Goal: Information Seeking & Learning: Find specific fact

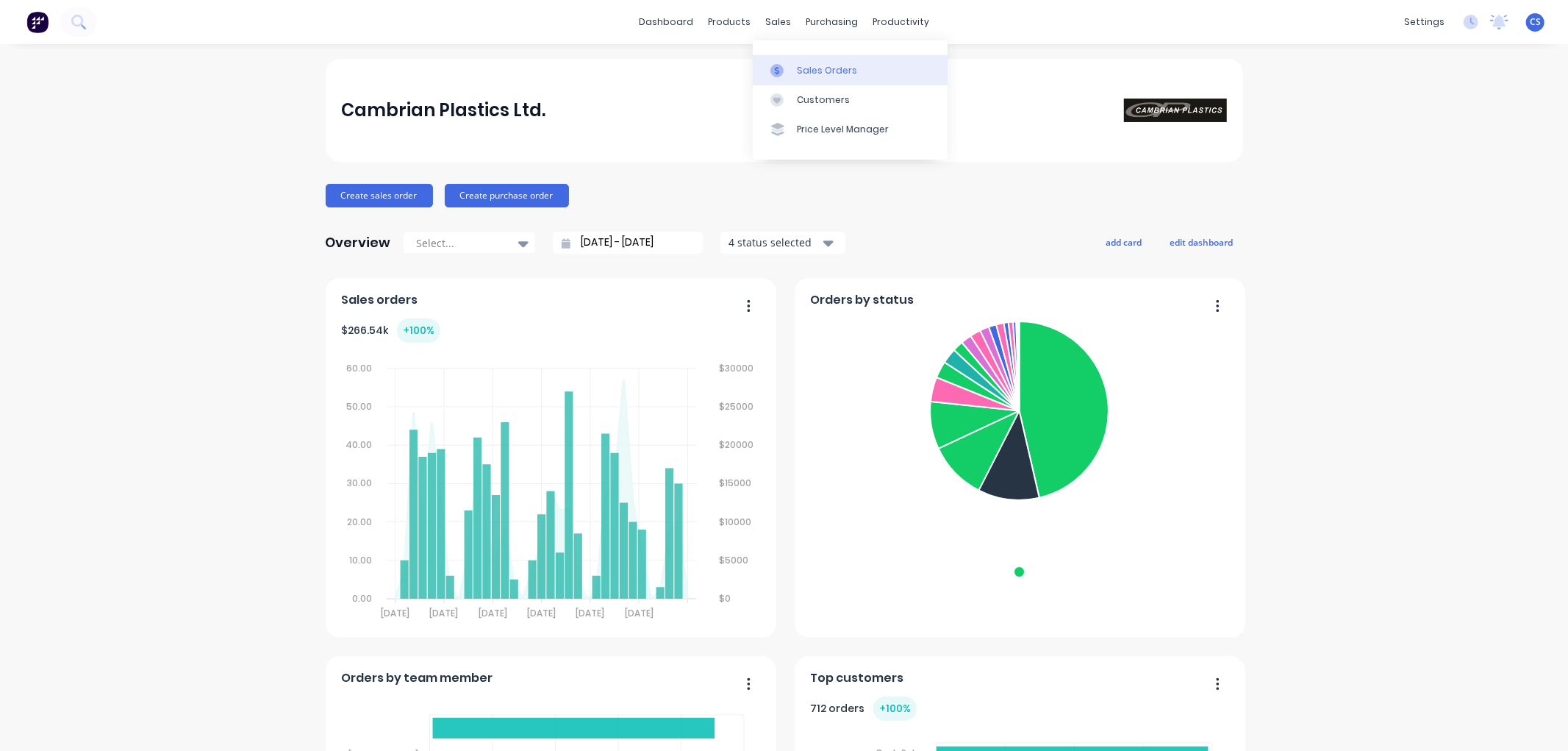
click at [784, 55] on link "Sales Orders" at bounding box center [850, 70] width 195 height 29
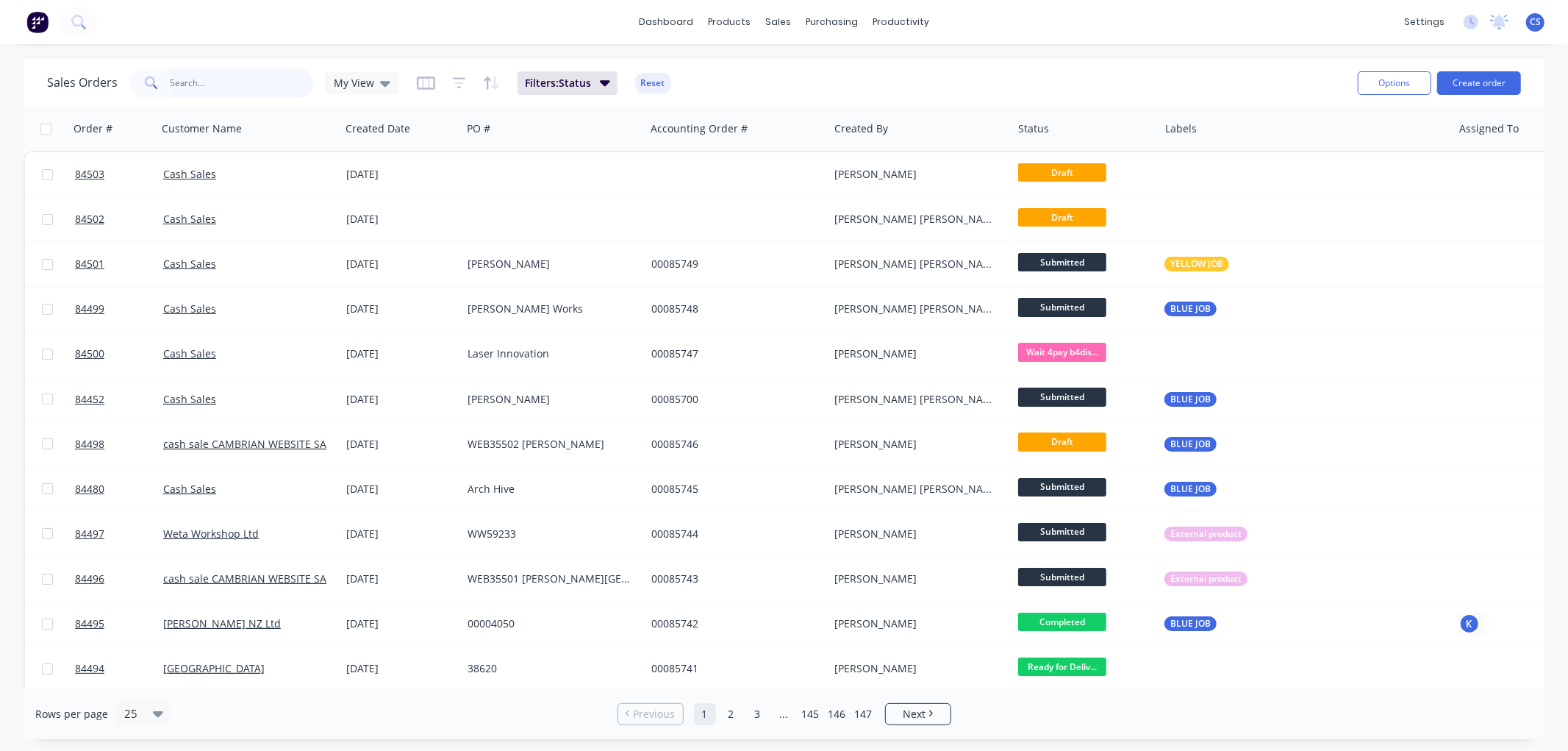
click at [213, 85] on input "text" at bounding box center [242, 82] width 144 height 29
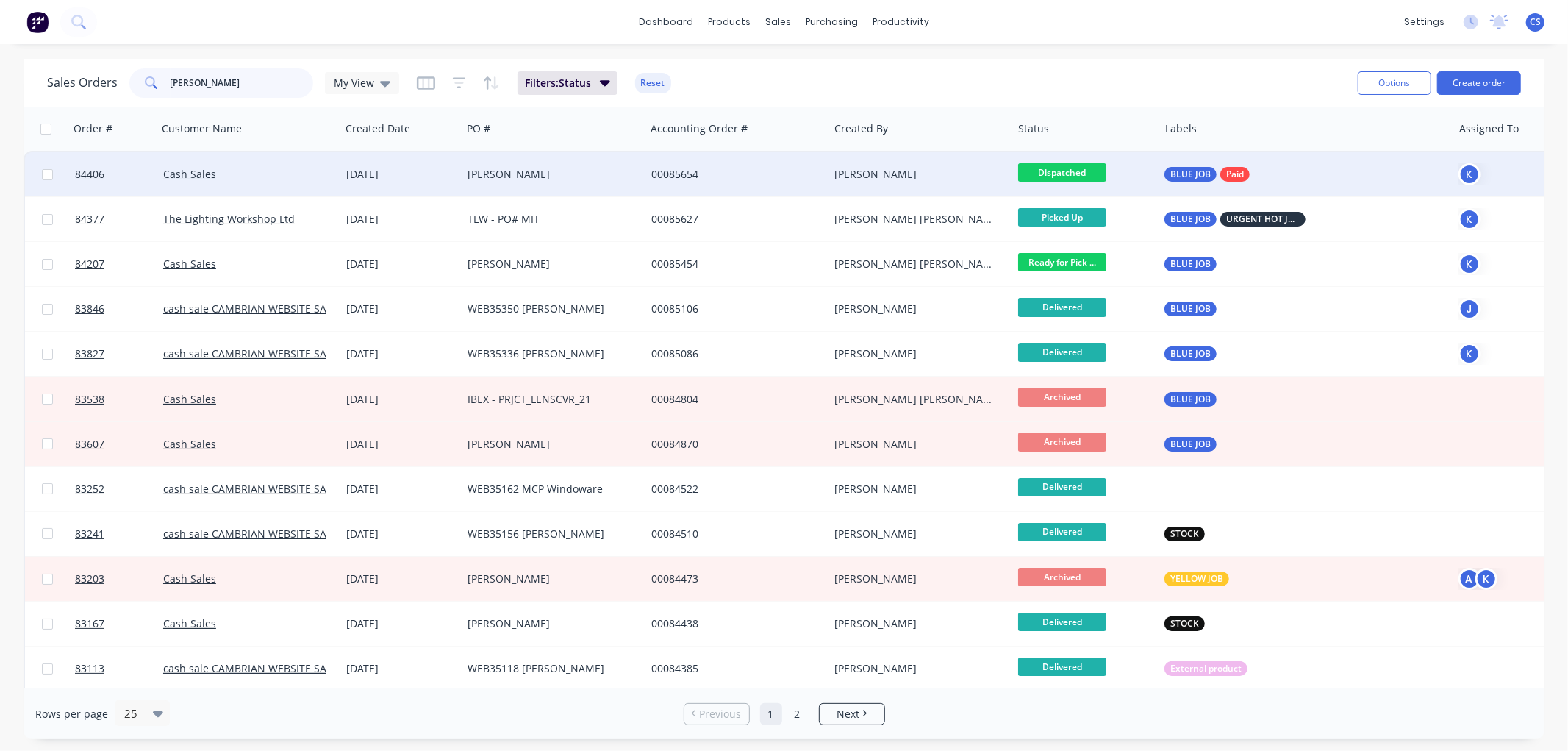
type input "[PERSON_NAME]"
click at [532, 175] on div "[PERSON_NAME]" at bounding box center [549, 175] width 163 height 15
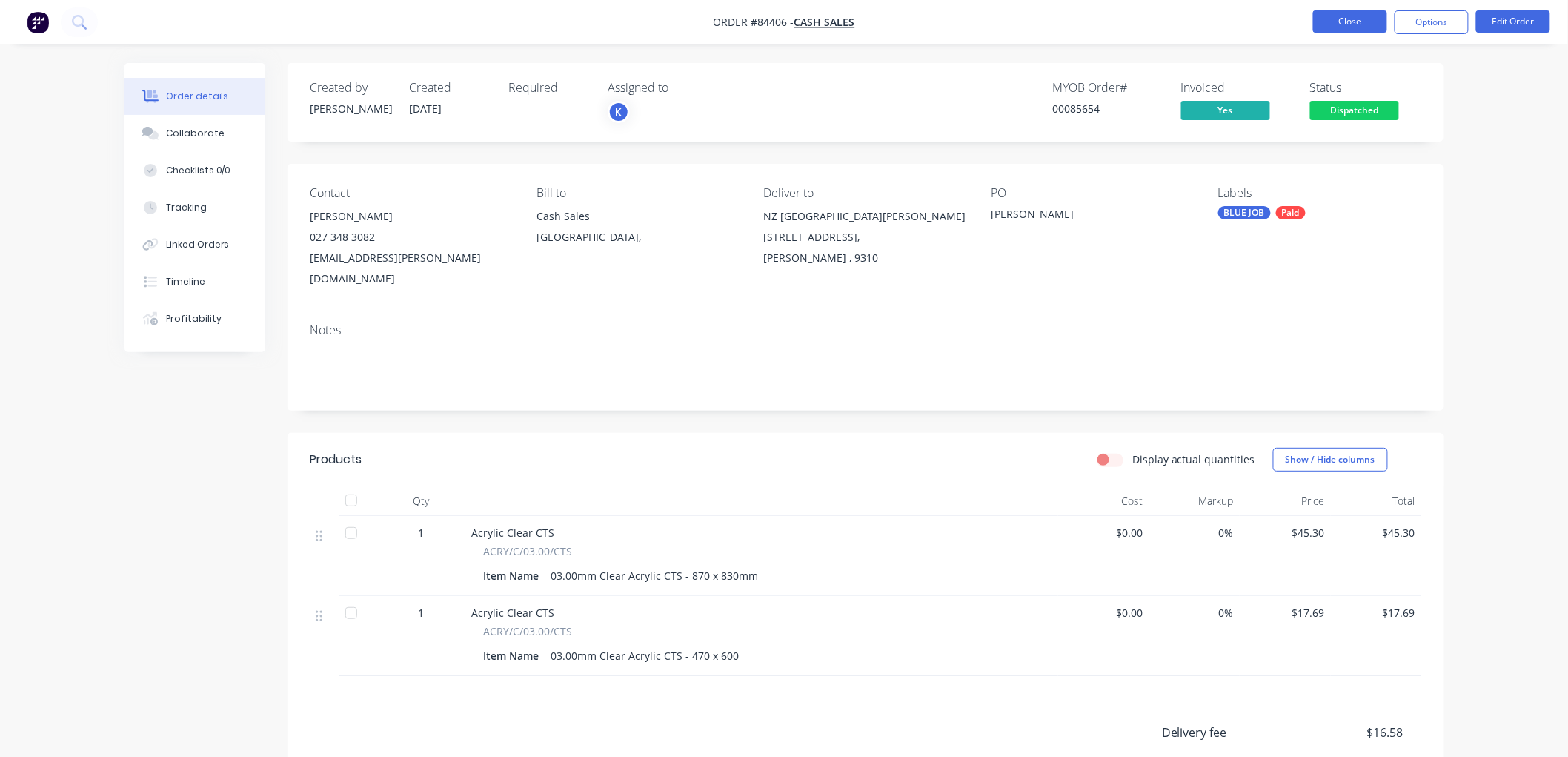
click at [1335, 24] on button "Close" at bounding box center [1350, 21] width 75 height 22
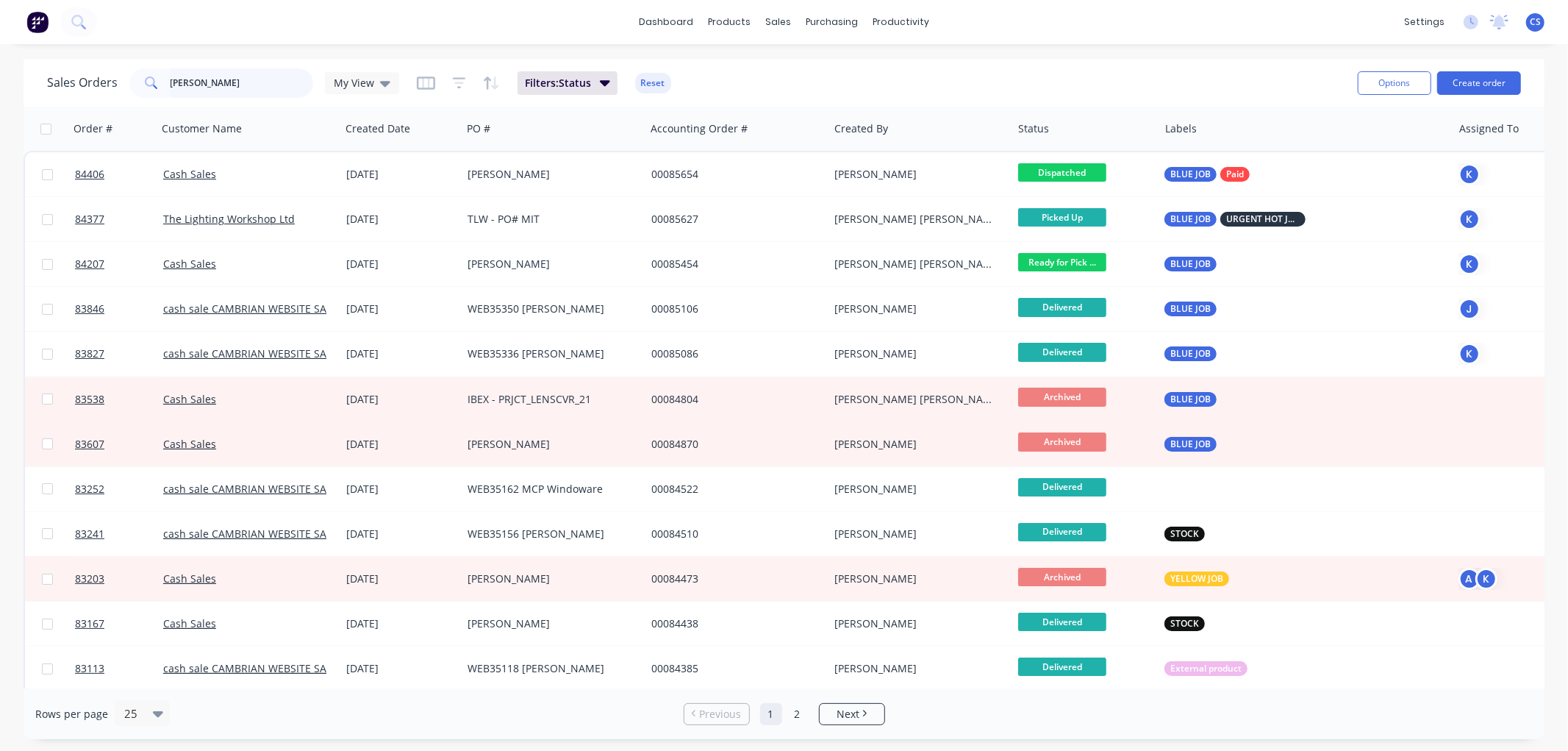
click at [233, 82] on input "[PERSON_NAME]" at bounding box center [242, 82] width 144 height 29
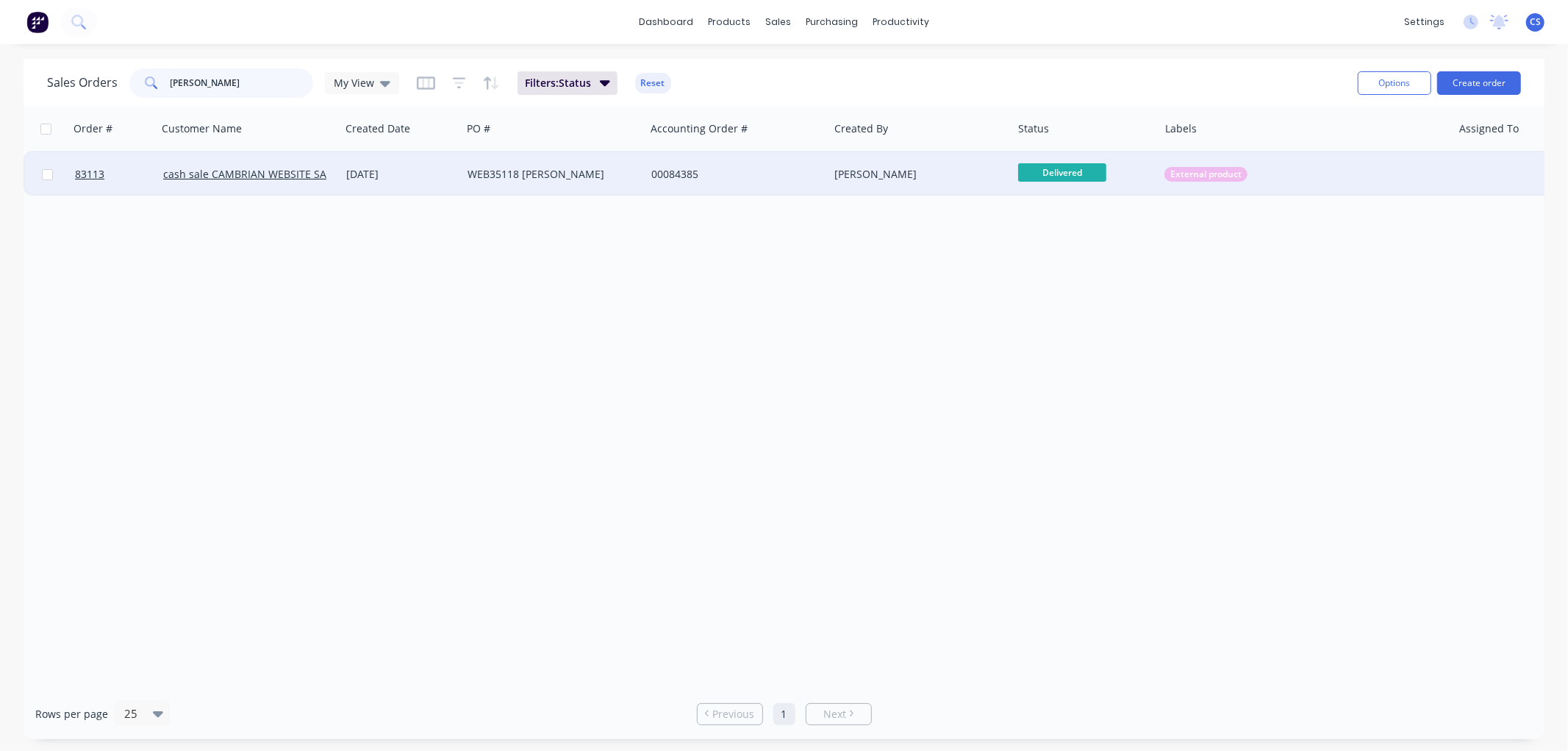
type input "[PERSON_NAME]"
click at [406, 176] on div "[DATE]" at bounding box center [401, 175] width 109 height 15
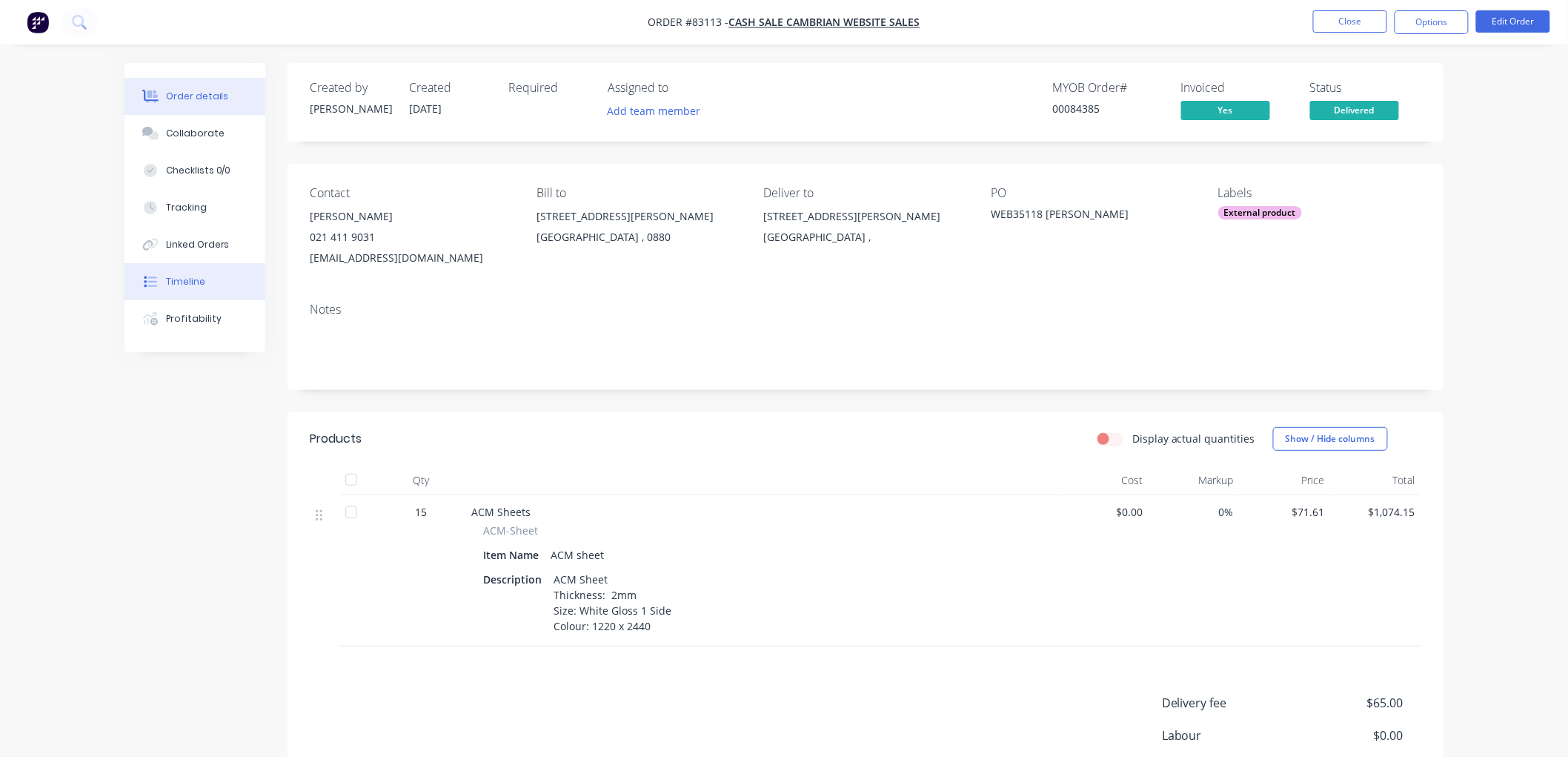
click at [174, 284] on div "Timeline" at bounding box center [185, 282] width 39 height 14
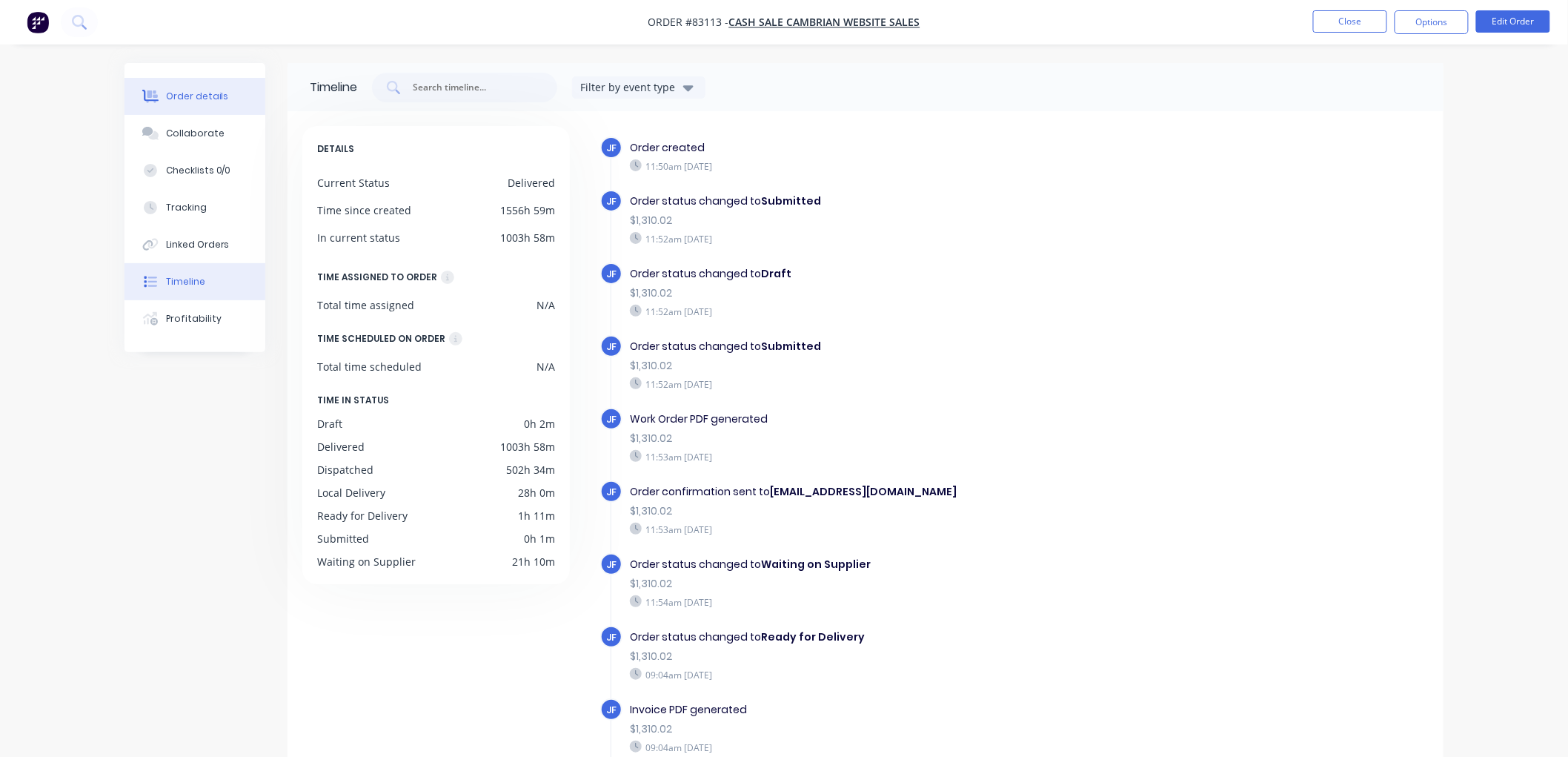
click at [204, 98] on div "Order details" at bounding box center [197, 97] width 63 height 14
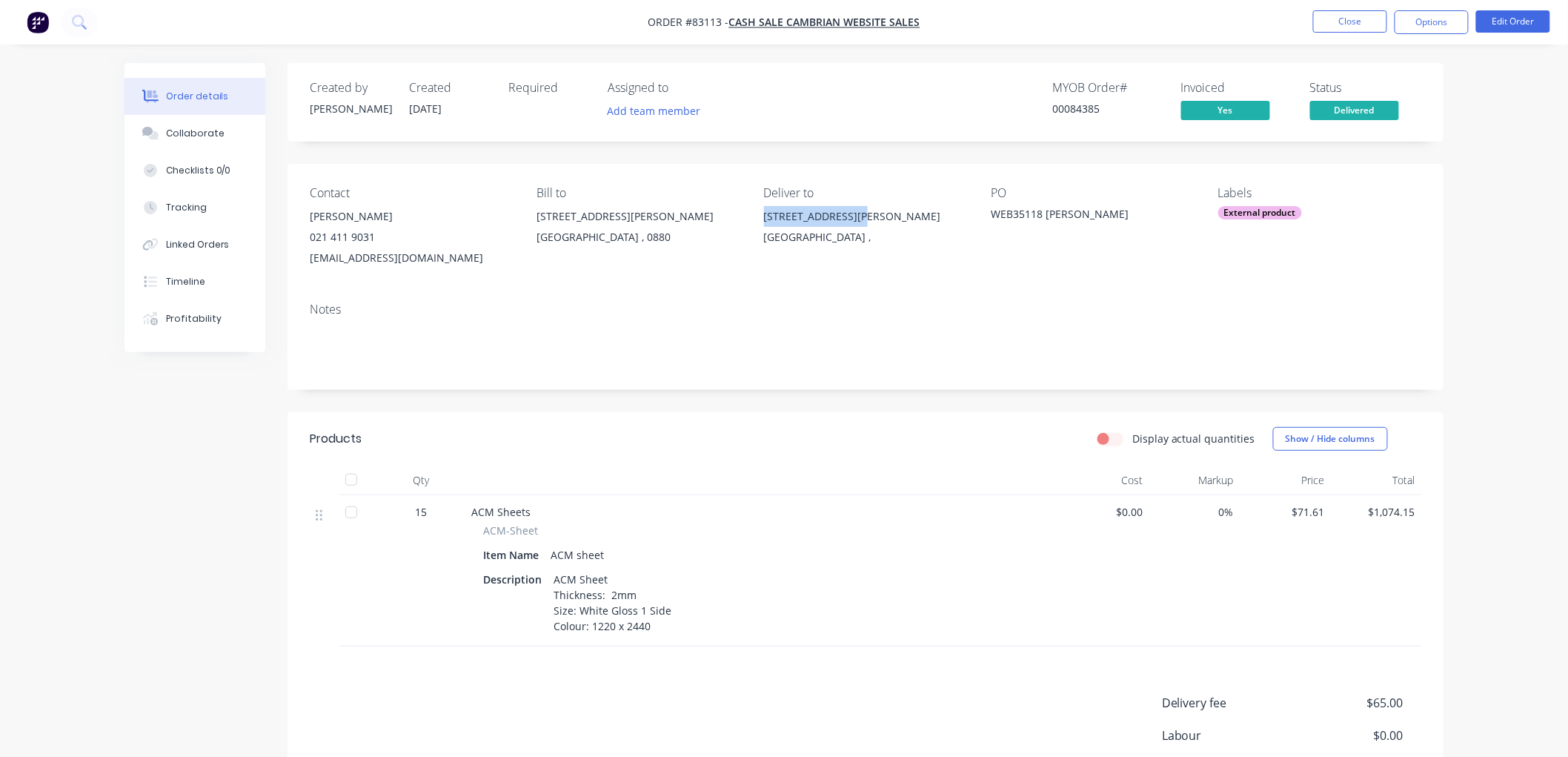
drag, startPoint x: 867, startPoint y: 218, endPoint x: 765, endPoint y: 218, distance: 102.0
click at [765, 218] on div "[STREET_ADDRESS][PERSON_NAME]" at bounding box center [865, 216] width 203 height 21
copy div "[STREET_ADDRESS][PERSON_NAME]"
click at [179, 284] on div "Timeline" at bounding box center [185, 282] width 39 height 14
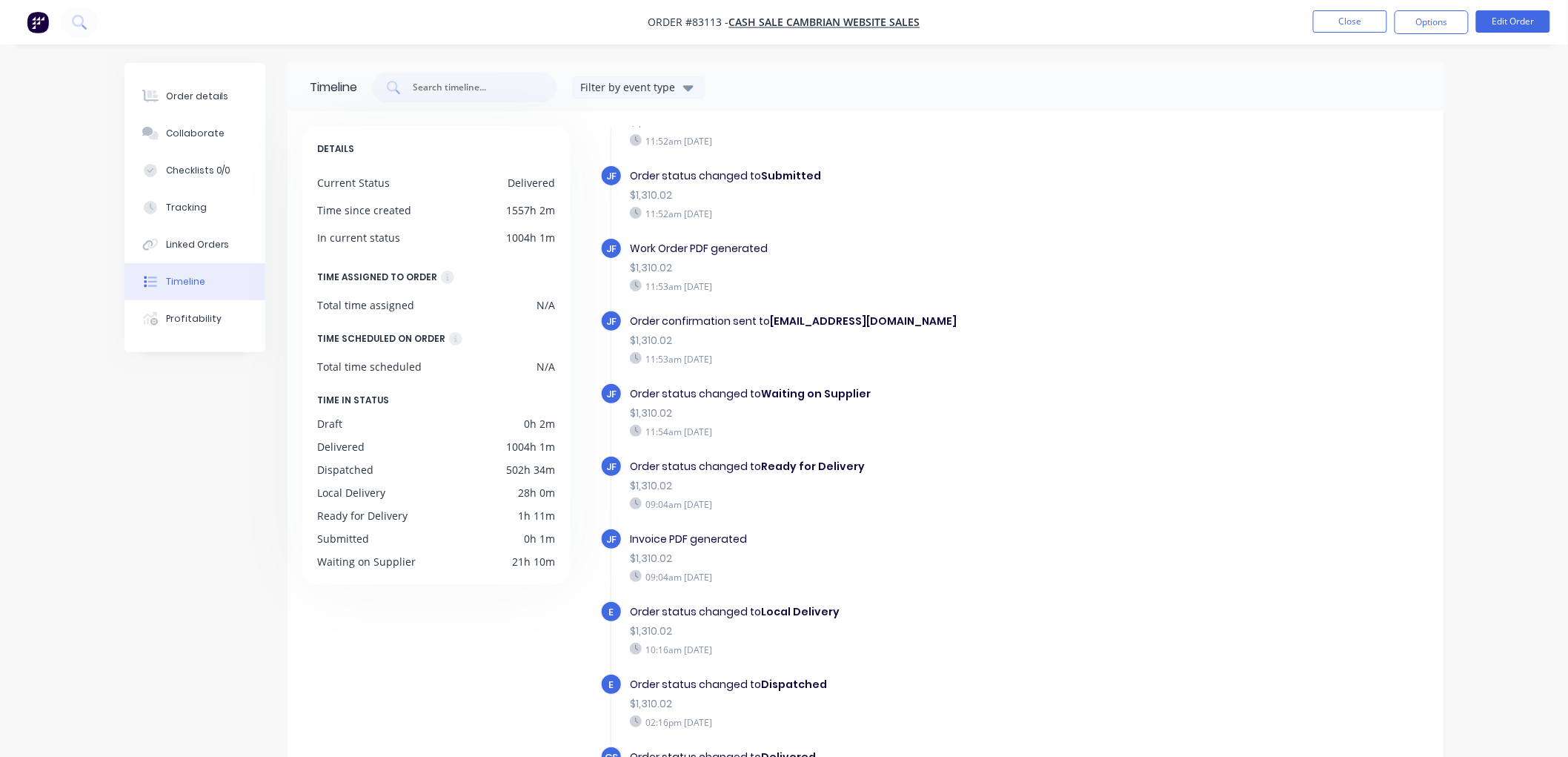
scroll to position [110, 0]
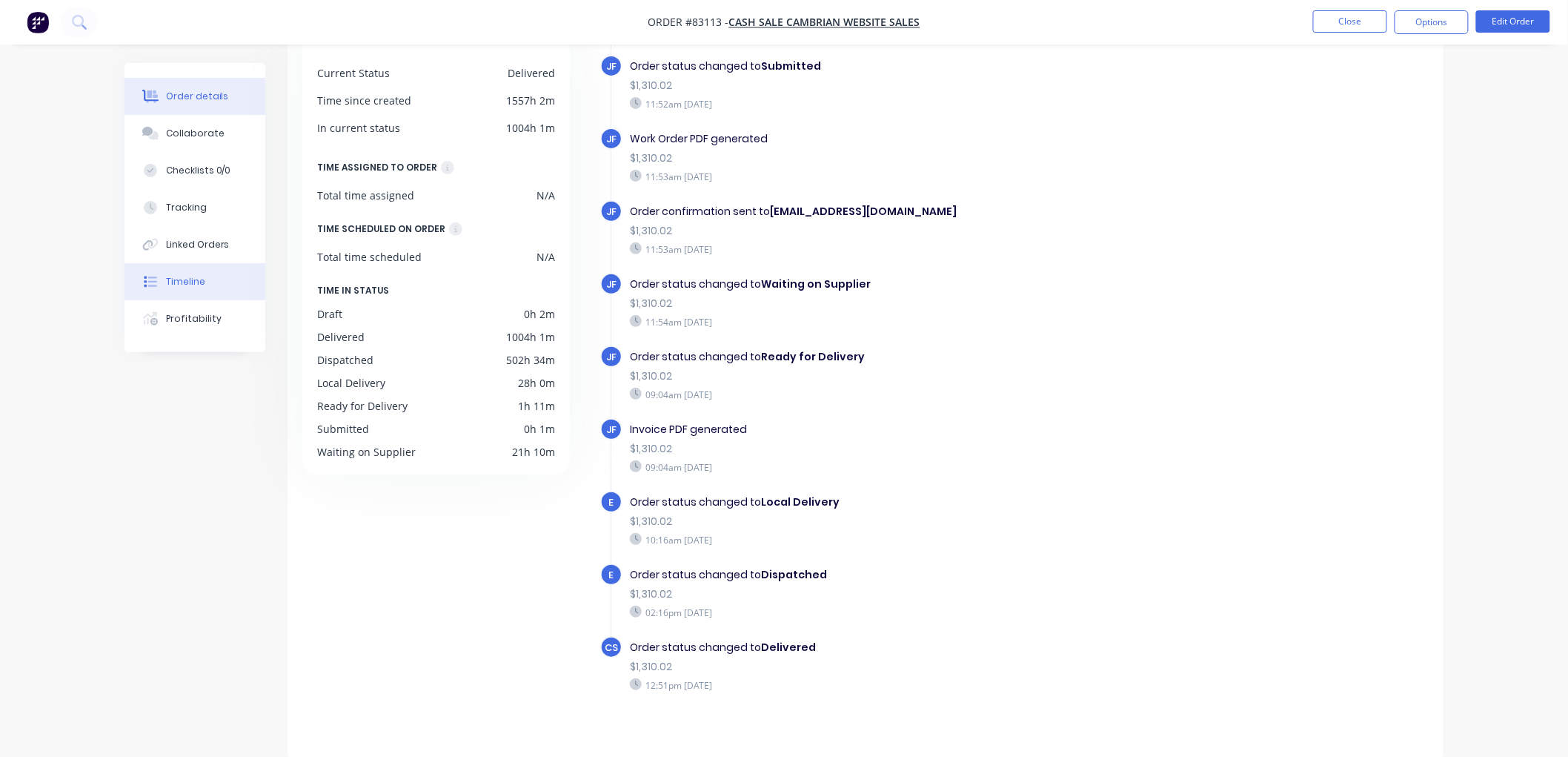
click at [211, 101] on div "Order details" at bounding box center [197, 97] width 63 height 14
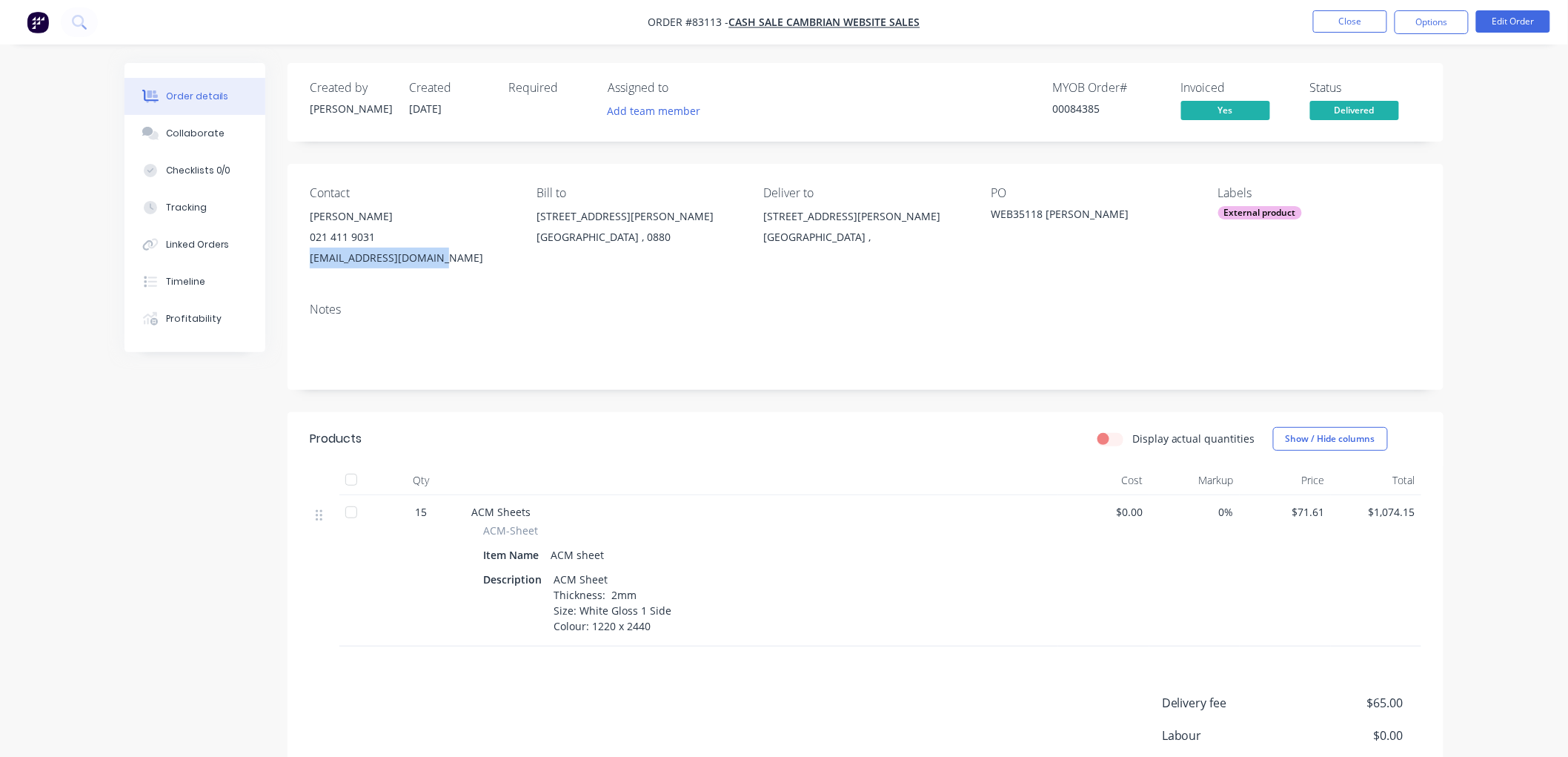
drag, startPoint x: 441, startPoint y: 260, endPoint x: 312, endPoint y: 261, distance: 129.0
click at [312, 261] on div "[EMAIL_ADDRESS][DOMAIN_NAME]" at bounding box center [411, 257] width 203 height 21
copy div "[EMAIL_ADDRESS][DOMAIN_NAME]"
